Goal: Task Accomplishment & Management: Manage account settings

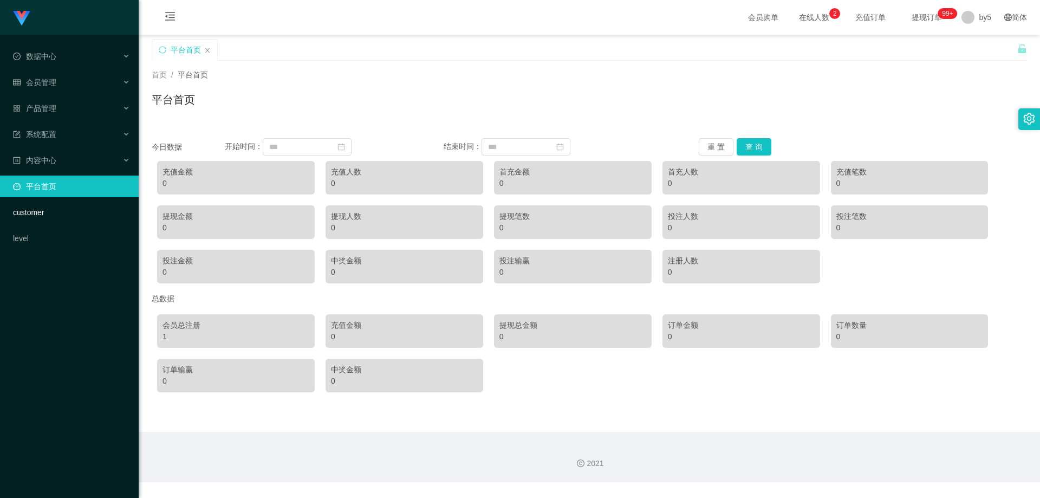
click at [41, 213] on link "customer" at bounding box center [71, 212] width 117 height 22
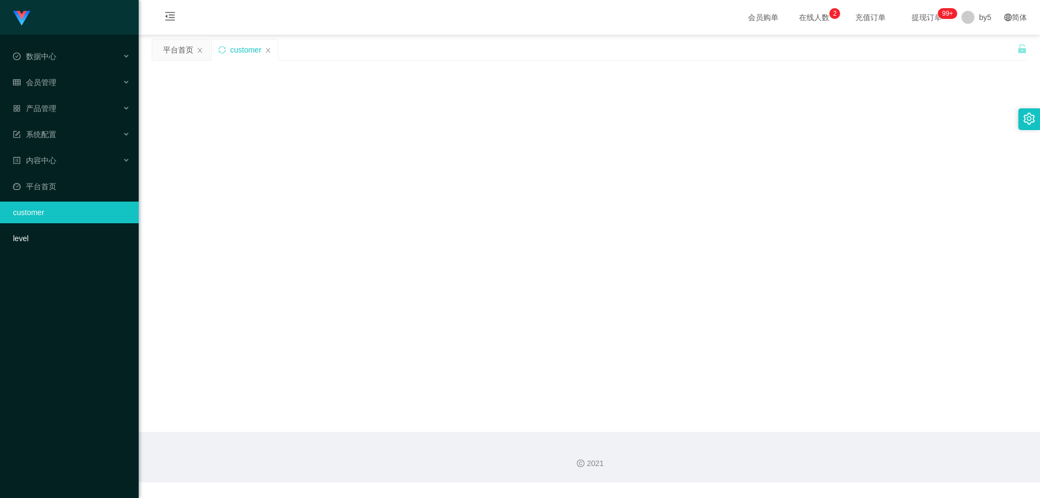
click at [25, 241] on link "level" at bounding box center [71, 238] width 117 height 22
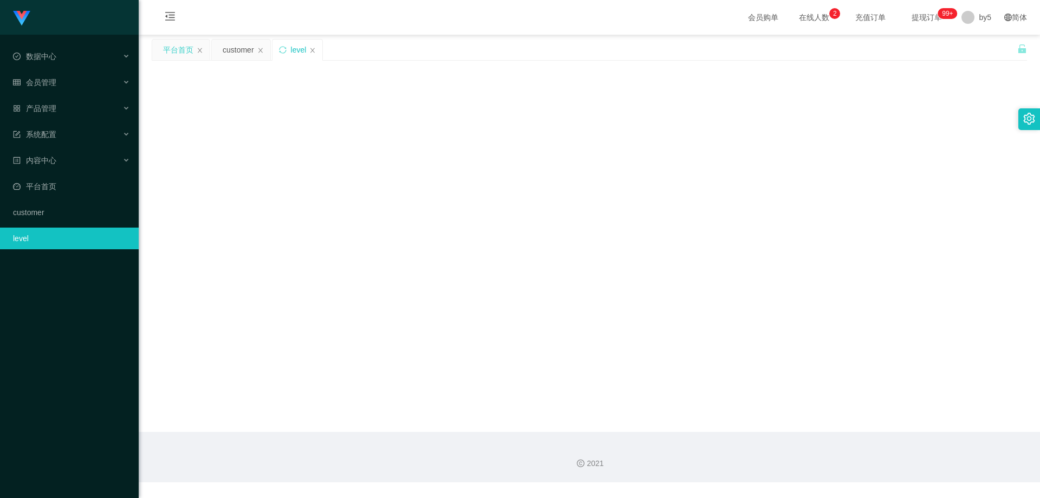
click at [179, 49] on div "平台首页" at bounding box center [178, 50] width 30 height 21
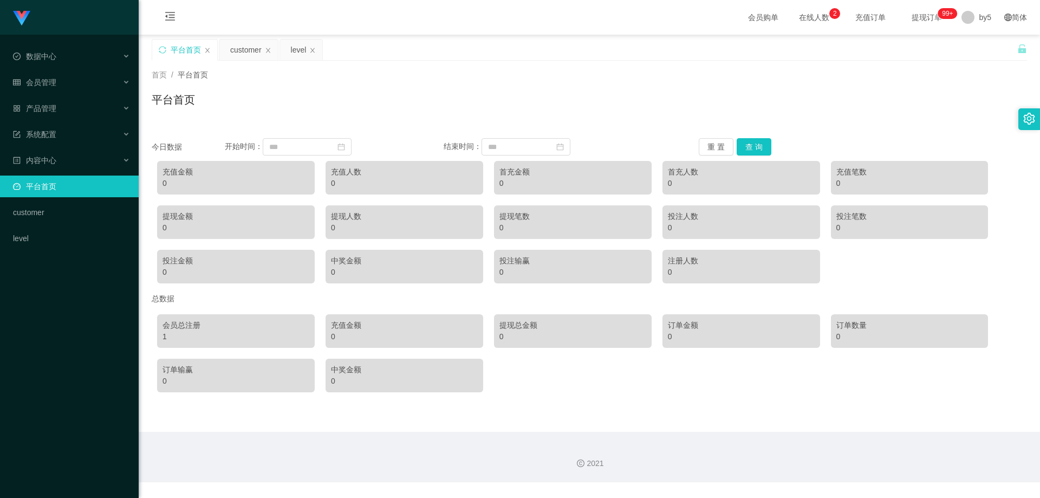
click at [1021, 123] on div at bounding box center [1029, 119] width 22 height 22
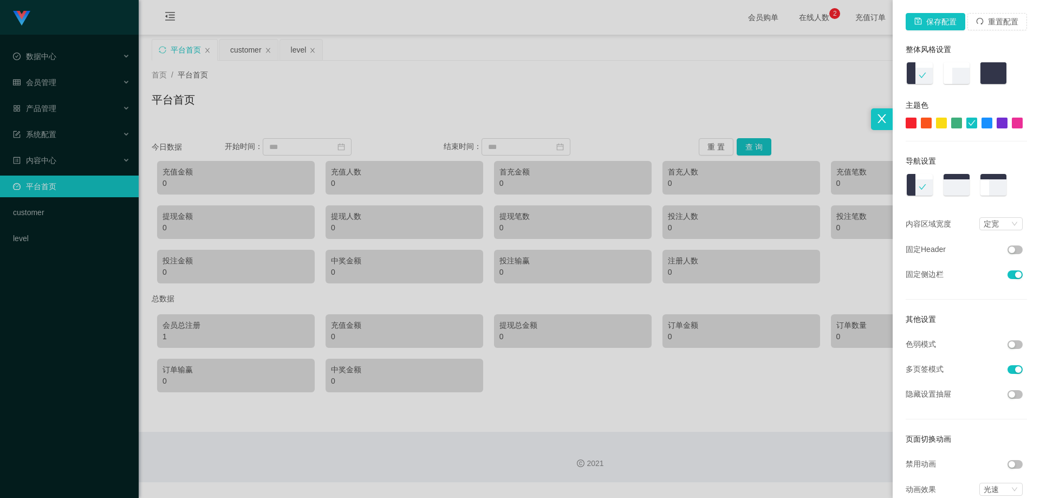
click at [619, 94] on div at bounding box center [520, 249] width 1040 height 498
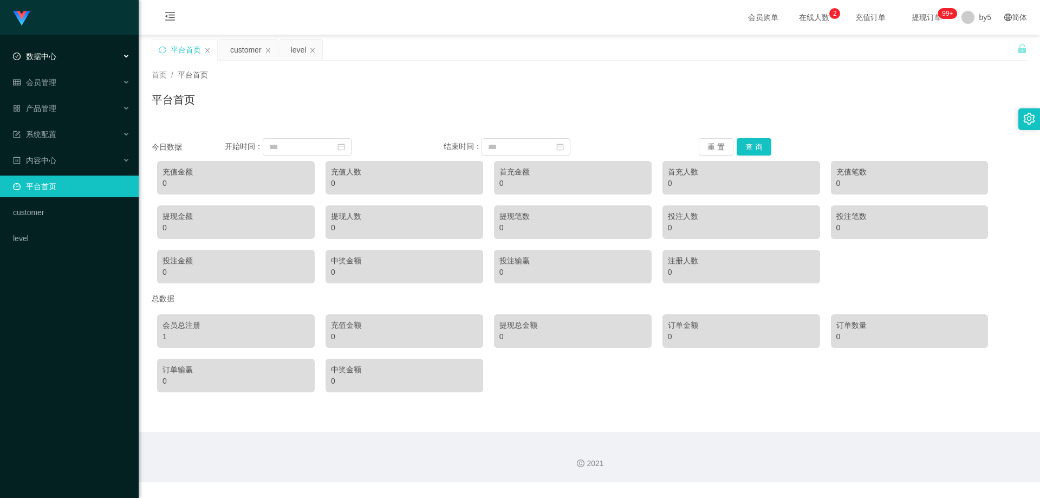
click at [57, 56] on div "数据中心" at bounding box center [69, 56] width 139 height 22
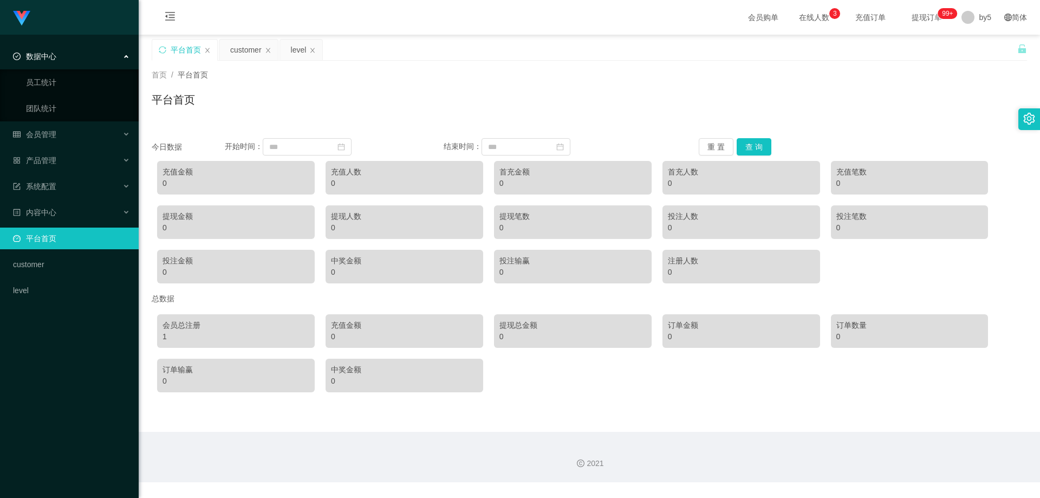
click at [96, 56] on div "数据中心" at bounding box center [69, 56] width 139 height 22
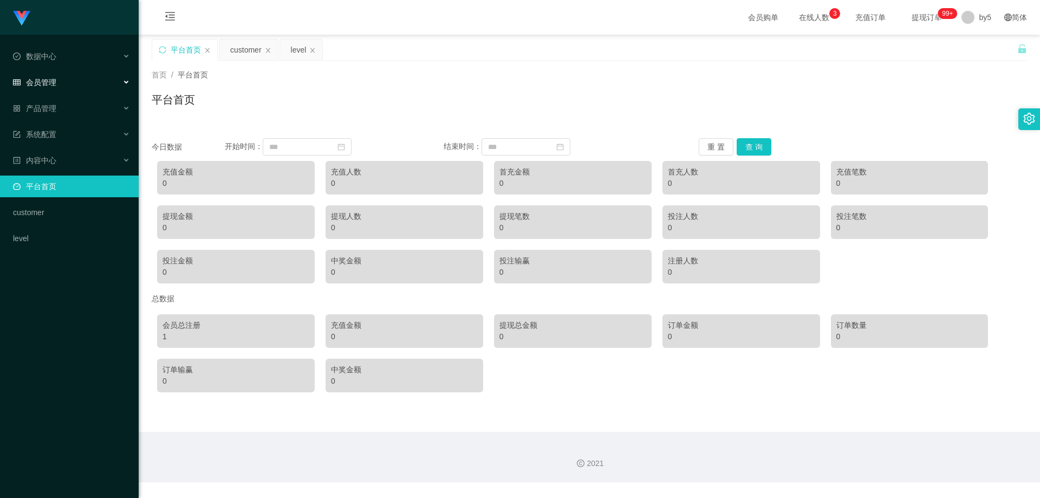
click at [68, 87] on div "会员管理" at bounding box center [69, 82] width 139 height 22
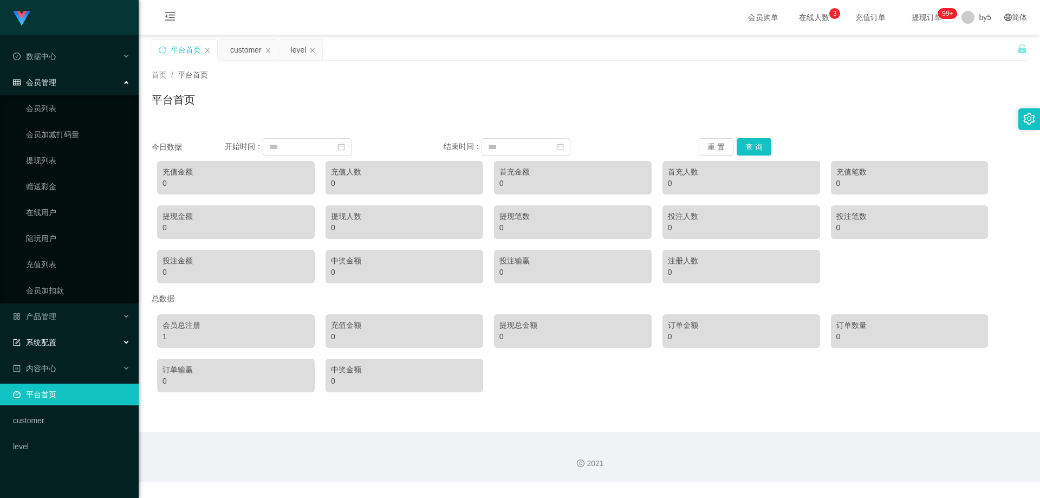
click at [72, 348] on div "系统配置" at bounding box center [69, 342] width 139 height 22
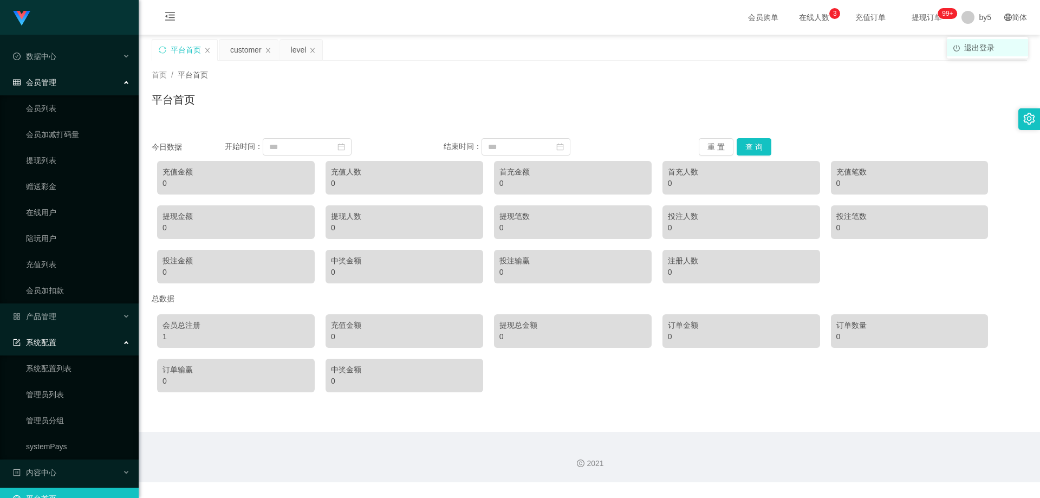
click at [964, 44] on span "退出登录" at bounding box center [979, 47] width 30 height 9
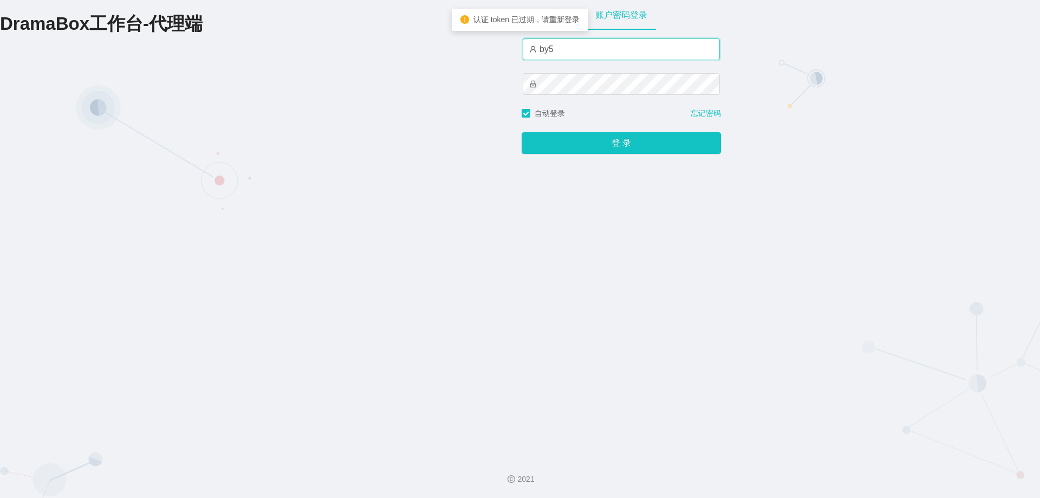
drag, startPoint x: 574, startPoint y: 52, endPoint x: 563, endPoint y: 66, distance: 17.7
click at [574, 52] on input "by5" at bounding box center [620, 49] width 197 height 22
click at [770, 365] on div "DramaBox工作台-代理端 账户密码登录 by5 自动登录 忘记密码 登 录" at bounding box center [520, 223] width 1040 height 447
click at [605, 50] on input "by5" at bounding box center [620, 49] width 197 height 22
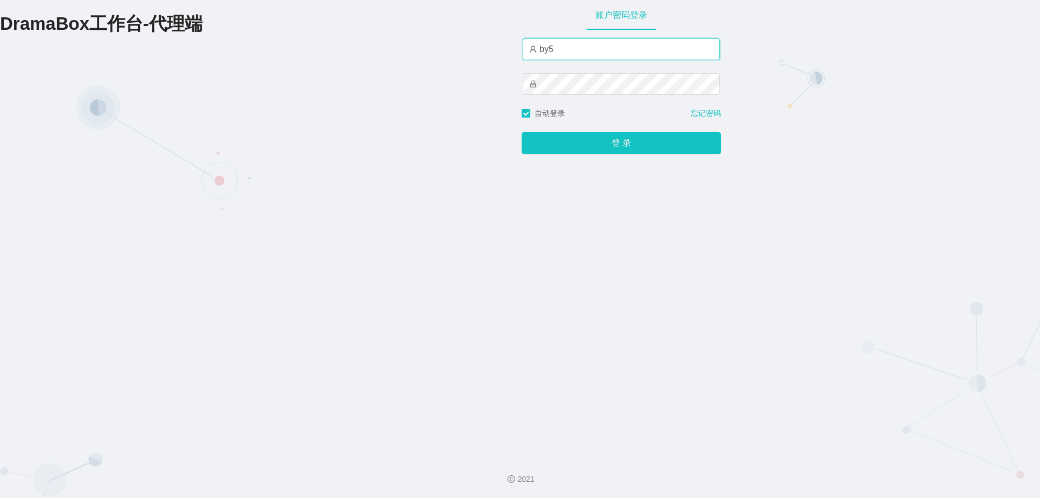
click at [605, 50] on input "by5" at bounding box center [620, 49] width 197 height 22
type input "HK07"
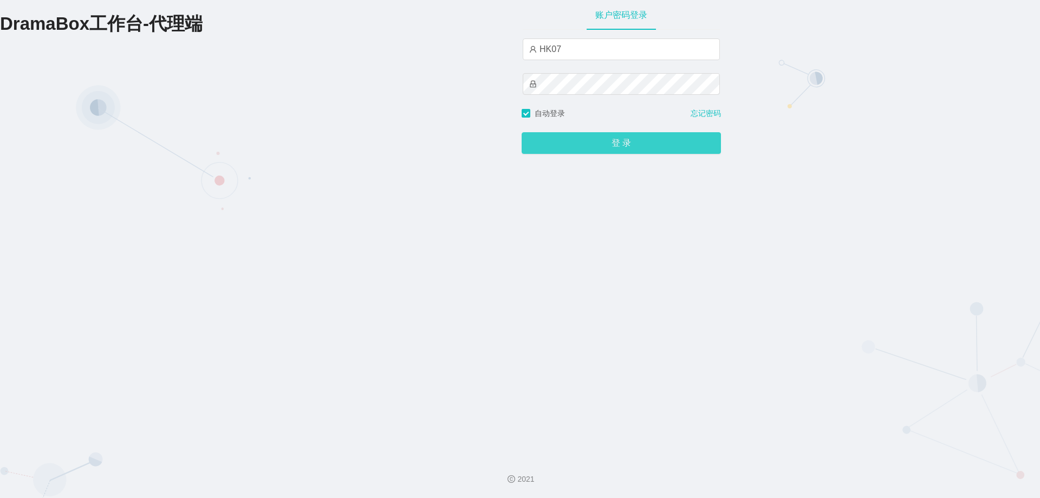
click at [542, 138] on button "登 录" at bounding box center [620, 143] width 199 height 22
click at [538, 138] on button "登 录" at bounding box center [620, 143] width 199 height 22
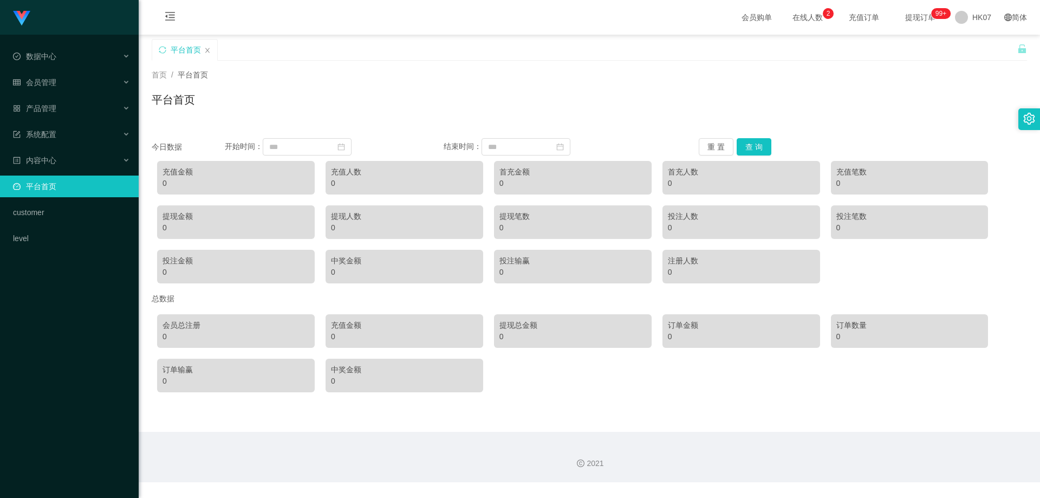
click at [790, 22] on span "在线人数 0 1 2 3 4 5 6 7 8 9 0 1 2 3 4 5 6 7 8 9 0 1 2 3 4 5 6 7 8 9" at bounding box center [807, 17] width 56 height 35
